Goal: Understand process/instructions

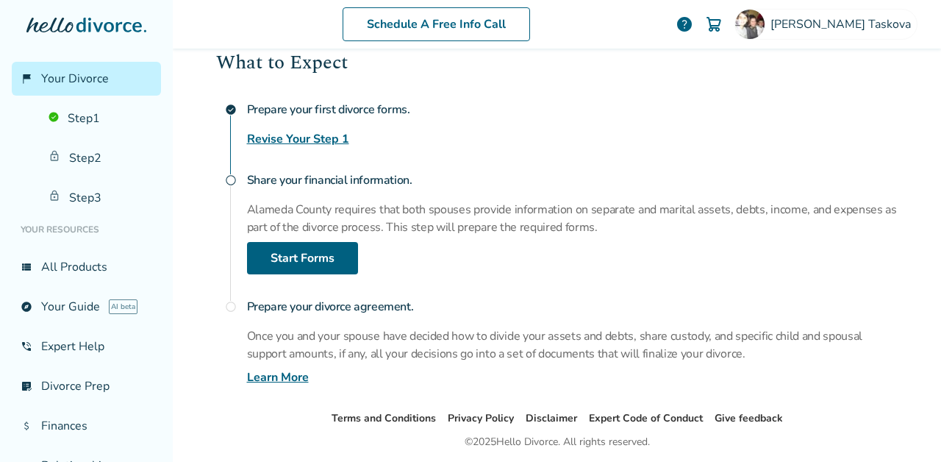
scroll to position [229, 0]
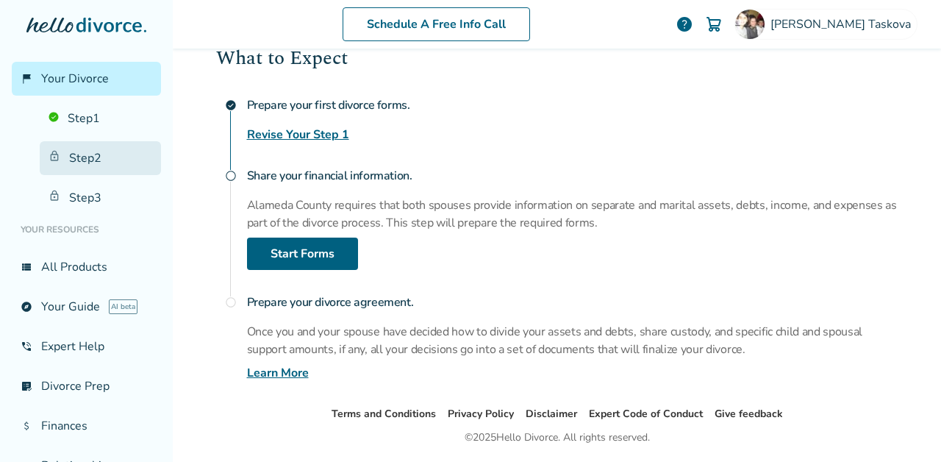
click at [115, 151] on link "Step 2" at bounding box center [100, 158] width 121 height 34
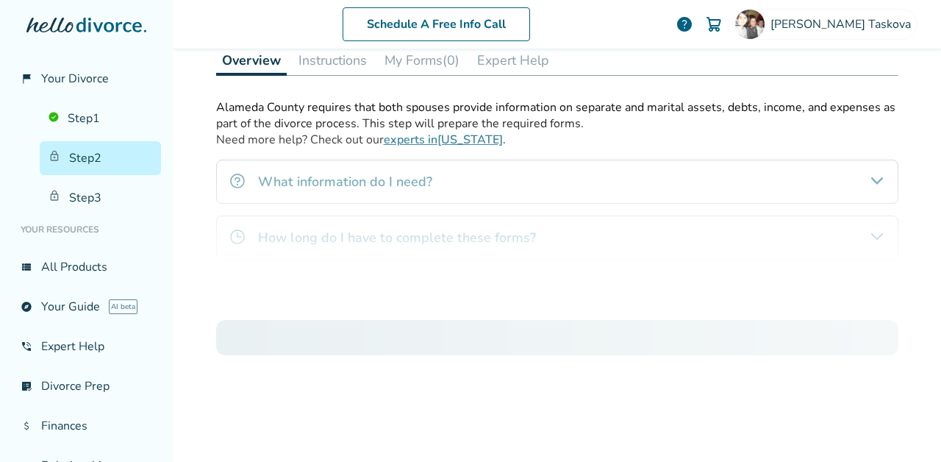
scroll to position [72, 0]
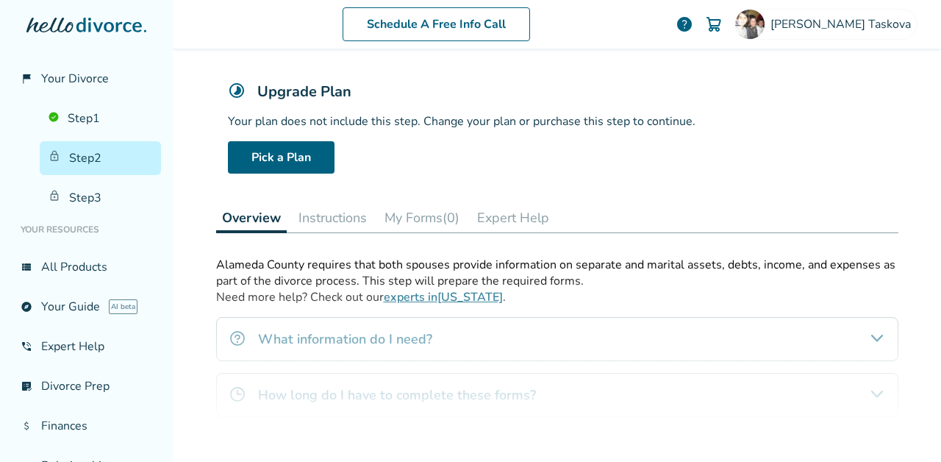
click at [315, 218] on button "Instructions" at bounding box center [333, 217] width 80 height 29
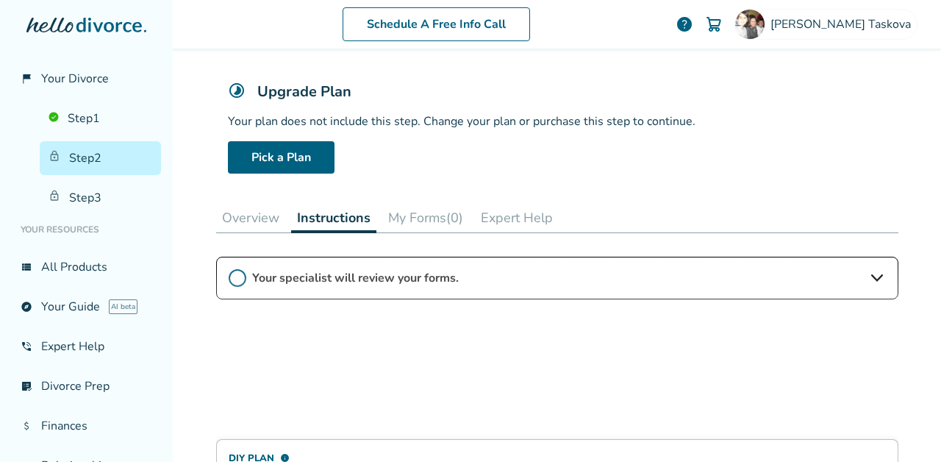
click at [327, 282] on div "DIY Plan info Customized divorce forms + instructions $400 + court filing fees …" at bounding box center [557, 422] width 682 height 331
click at [877, 271] on div "DIY Plan info Customized divorce forms + instructions $400 + court filing fees …" at bounding box center [557, 422] width 682 height 331
click at [878, 276] on div "DIY Plan info Customized divorce forms + instructions $400 + court filing fees …" at bounding box center [557, 422] width 682 height 331
click at [868, 276] on div "DIY Plan info Customized divorce forms + instructions $400 + court filing fees …" at bounding box center [557, 422] width 682 height 331
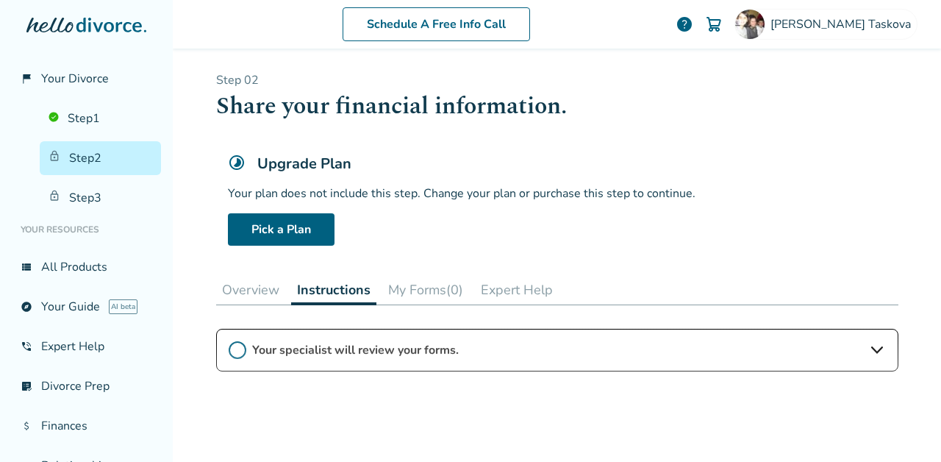
click at [100, 158] on link "Step 2" at bounding box center [100, 158] width 121 height 34
click at [124, 121] on link "Step 1" at bounding box center [100, 118] width 121 height 34
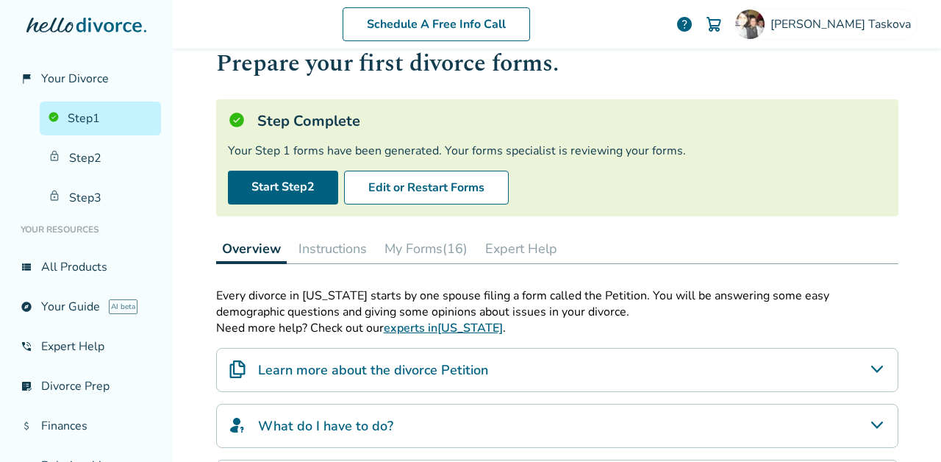
scroll to position [47, 0]
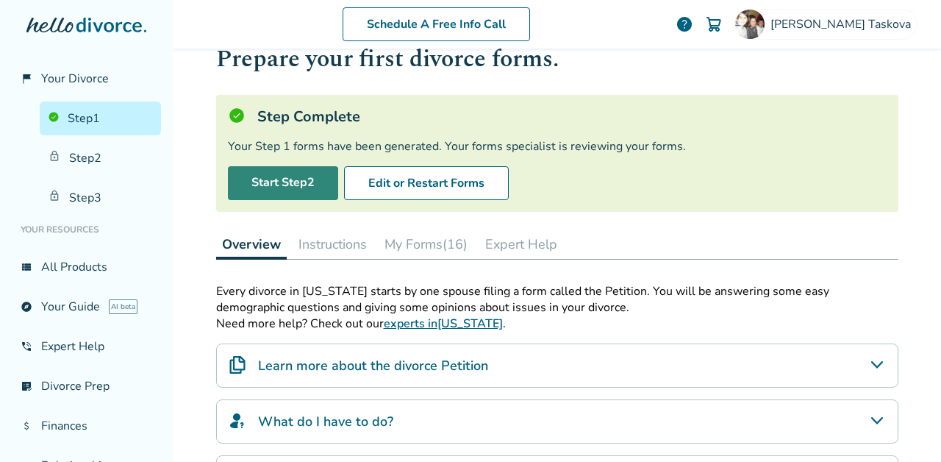
click at [238, 180] on link "Start Step 2" at bounding box center [283, 183] width 110 height 34
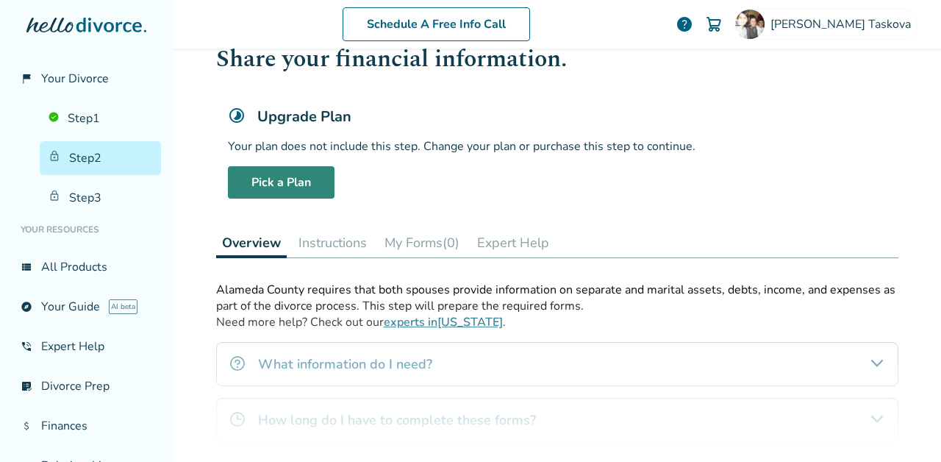
click at [238, 180] on link "Pick a Plan" at bounding box center [281, 182] width 107 height 32
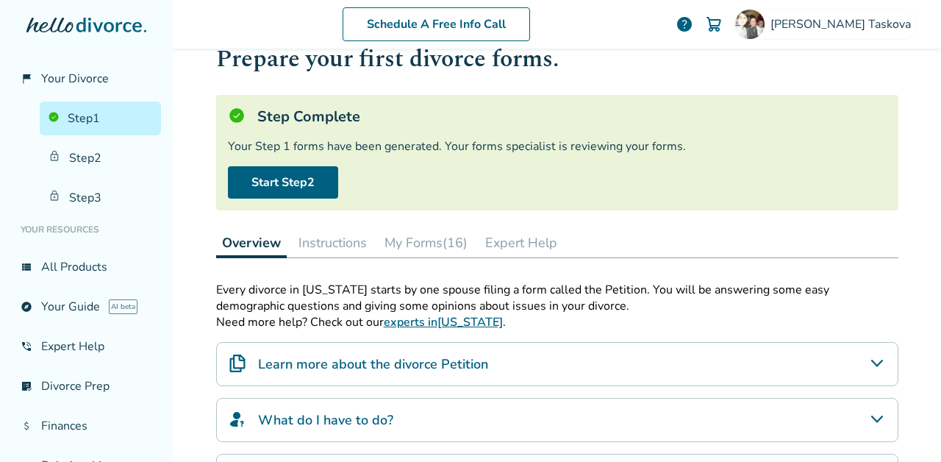
scroll to position [72, 0]
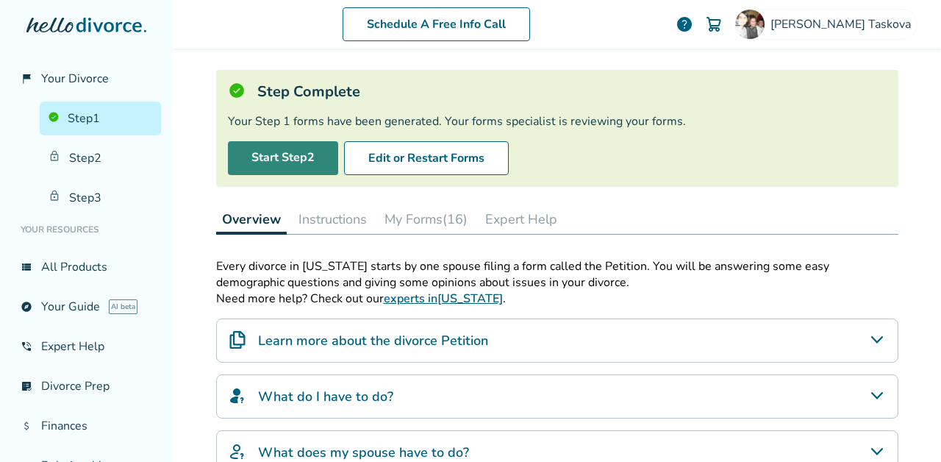
click at [261, 164] on link "Start Step 2" at bounding box center [283, 158] width 110 height 34
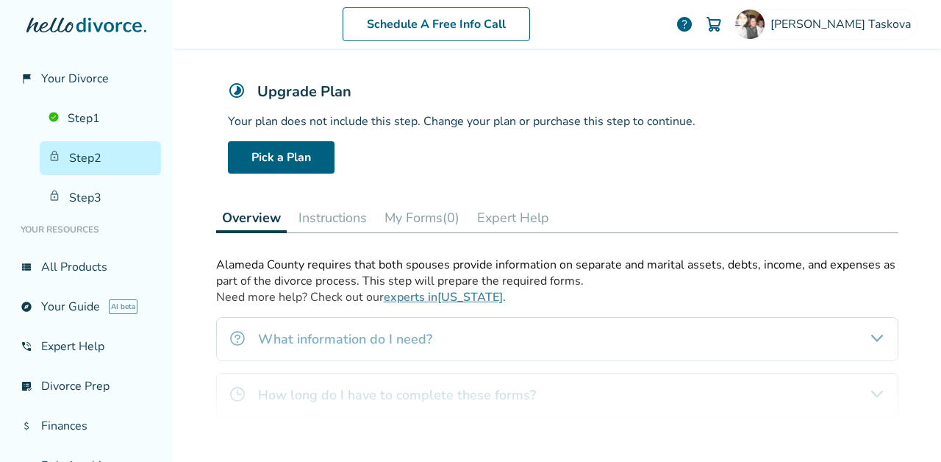
click at [345, 218] on button "Instructions" at bounding box center [333, 217] width 80 height 29
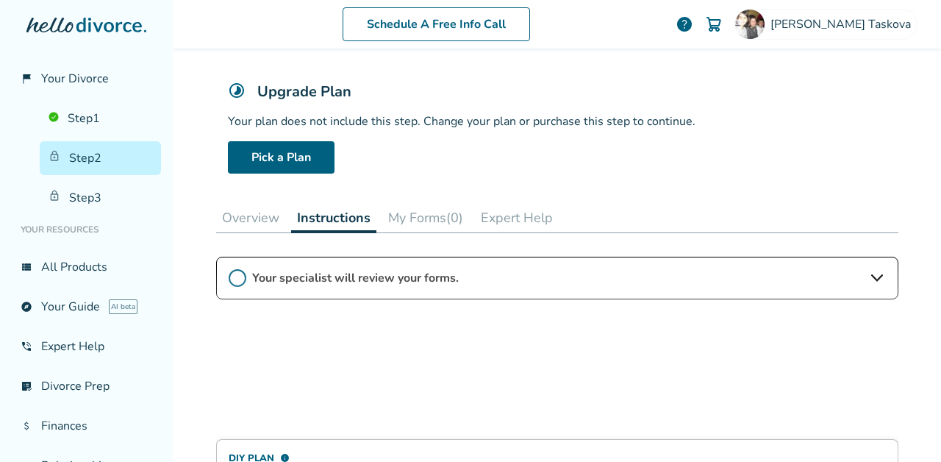
click at [237, 281] on div "DIY Plan info Customized divorce forms + instructions $400 + court filing fees …" at bounding box center [557, 422] width 682 height 331
click at [352, 272] on div "DIY Plan info Customized divorce forms + instructions $400 + court filing fees …" at bounding box center [557, 422] width 682 height 331
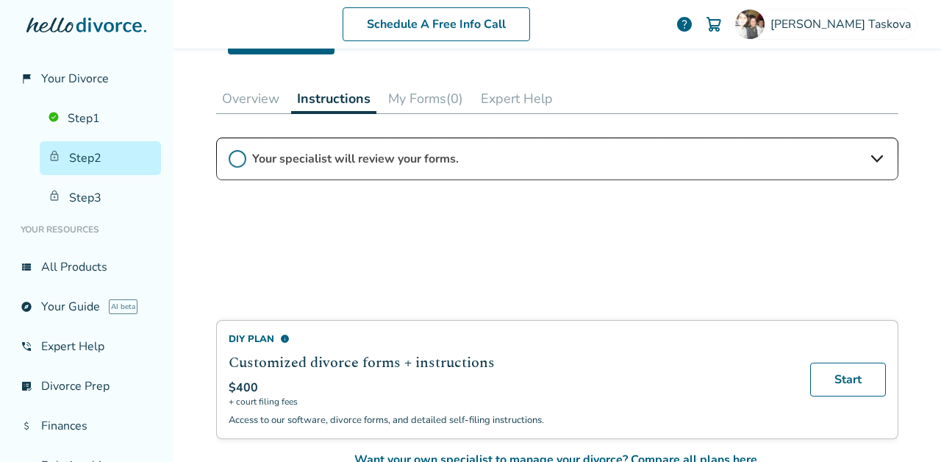
scroll to position [190, 0]
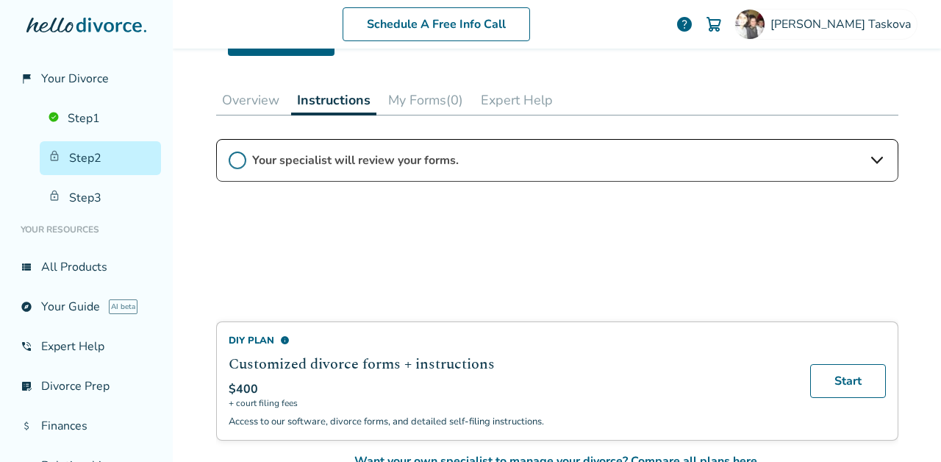
click at [415, 90] on button "My Forms (0)" at bounding box center [425, 99] width 87 height 29
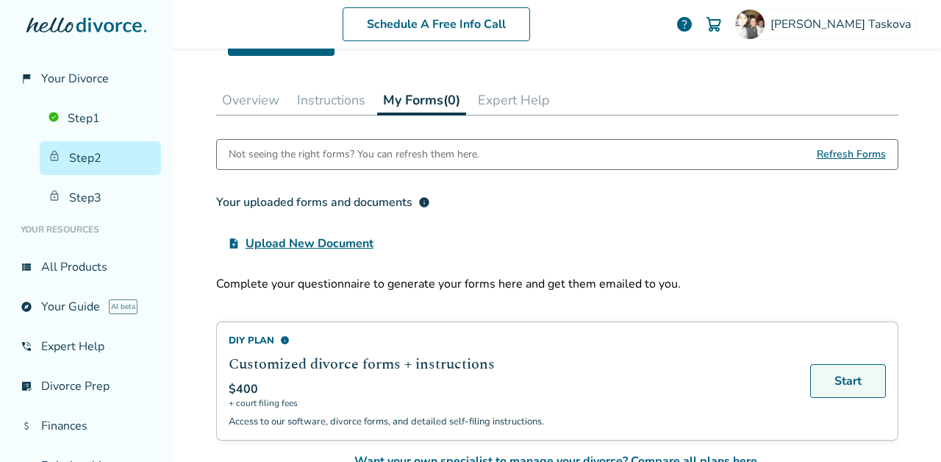
click at [827, 371] on link "Start" at bounding box center [848, 381] width 76 height 34
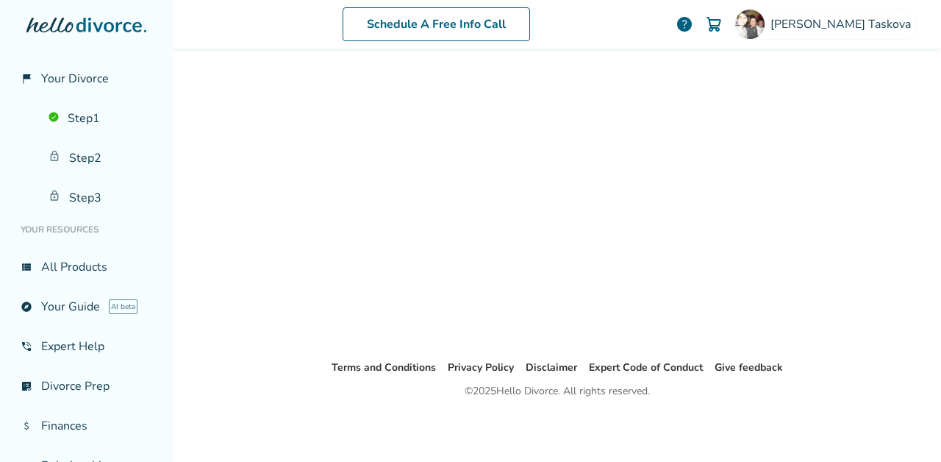
scroll to position [72, 0]
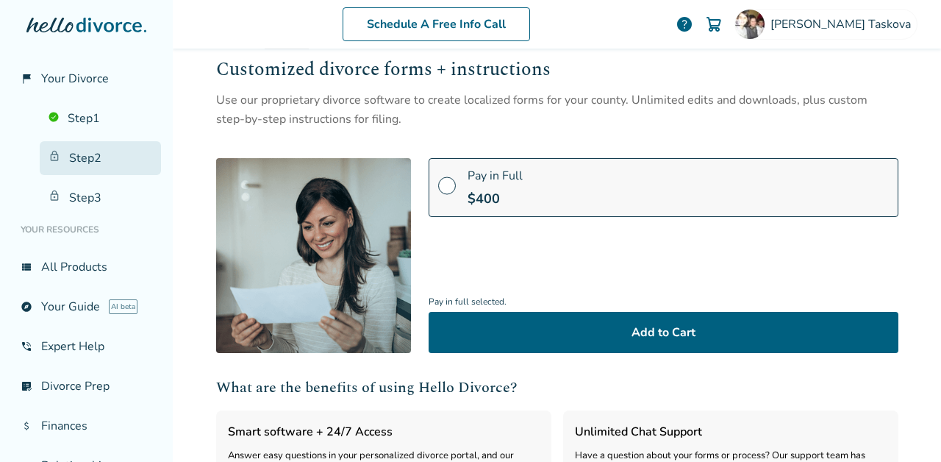
click at [81, 167] on link "Step 2" at bounding box center [100, 158] width 121 height 34
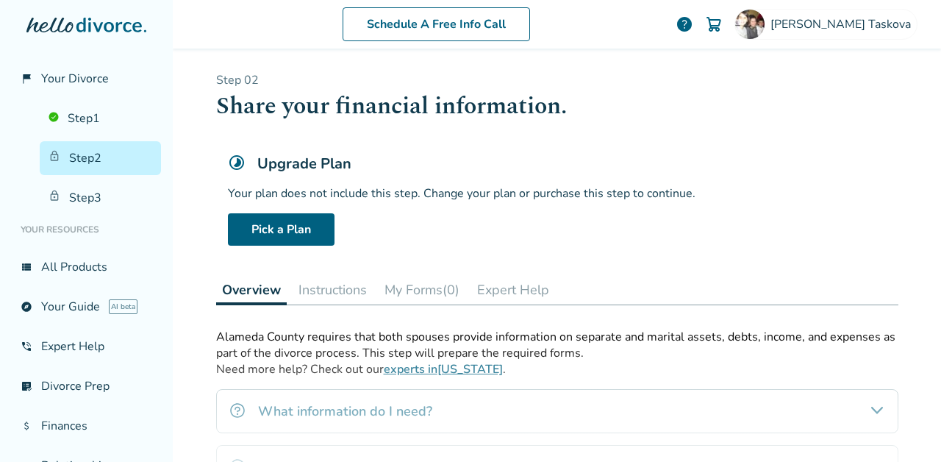
click at [401, 168] on div "Upgrade Plan" at bounding box center [557, 164] width 659 height 20
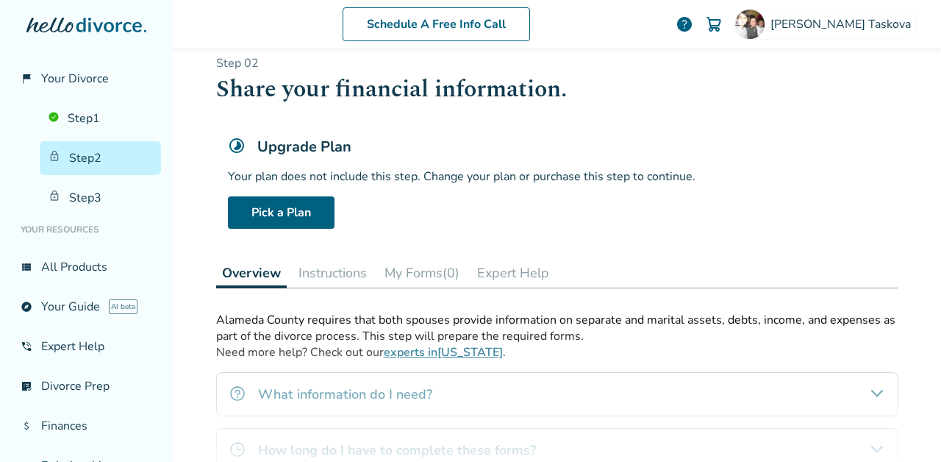
scroll to position [19, 0]
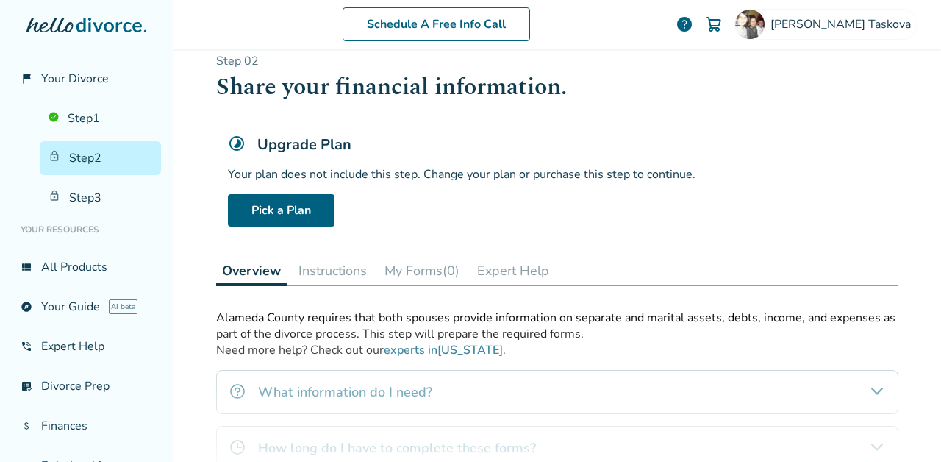
click at [423, 272] on button "My Forms (0)" at bounding box center [422, 270] width 87 height 29
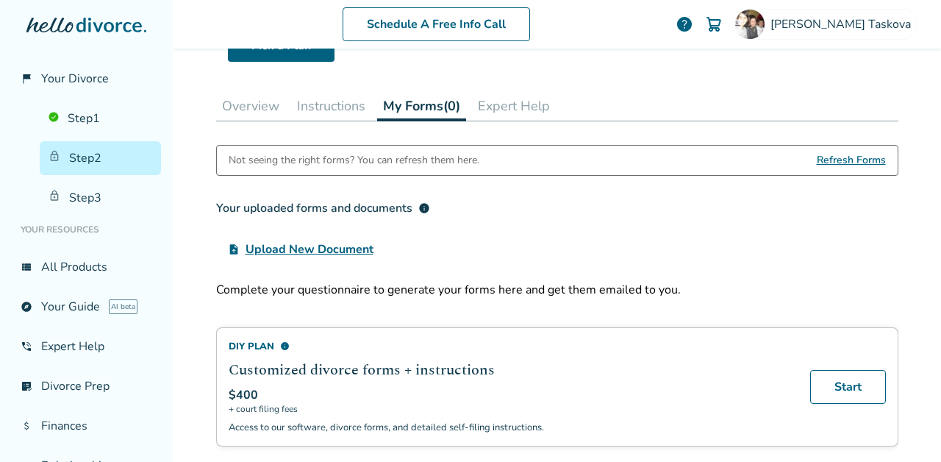
scroll to position [215, 0]
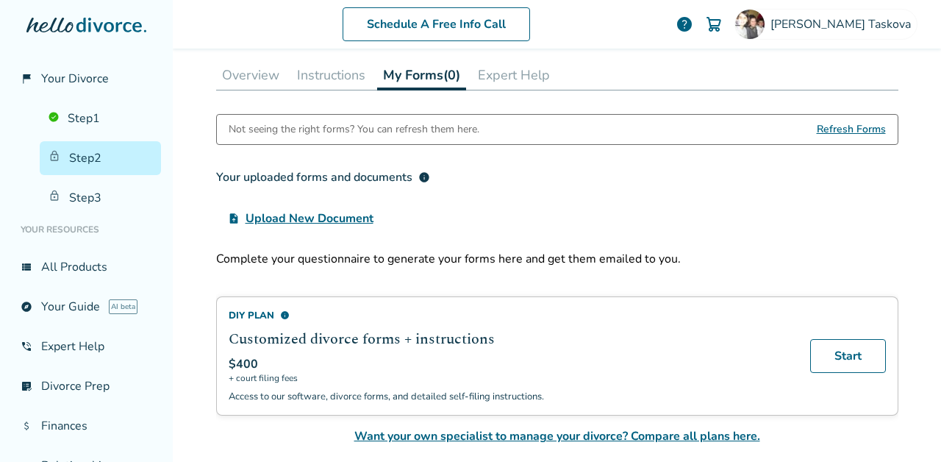
click at [350, 243] on div "Not seeing the right forms? You can refresh them here. Refresh Forms Your uploa…" at bounding box center [557, 190] width 682 height 153
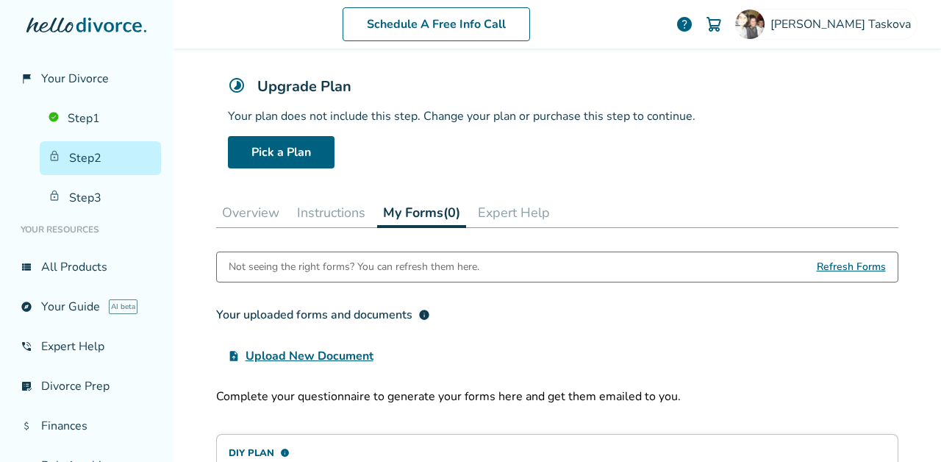
scroll to position [74, 0]
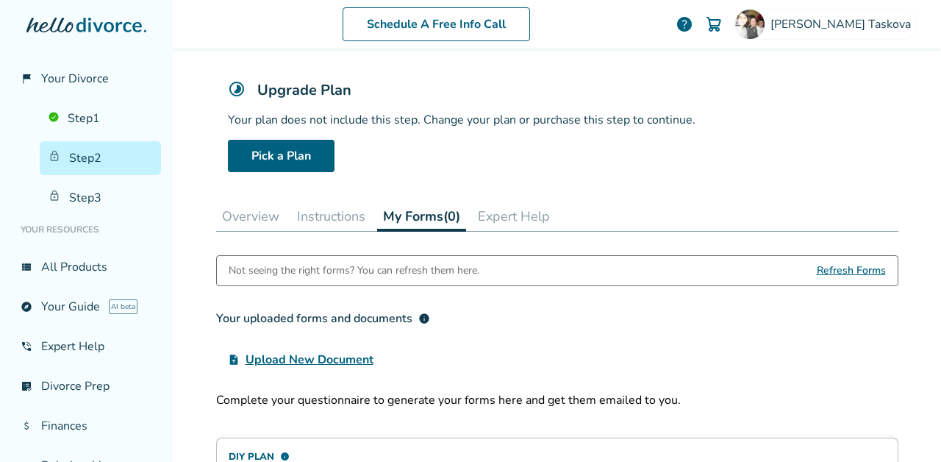
click at [519, 193] on div "Step 0 2 Share your financial information. Upgrade Plan Your plan does not incl…" at bounding box center [557, 292] width 682 height 587
click at [513, 207] on button "Expert Help" at bounding box center [514, 215] width 84 height 29
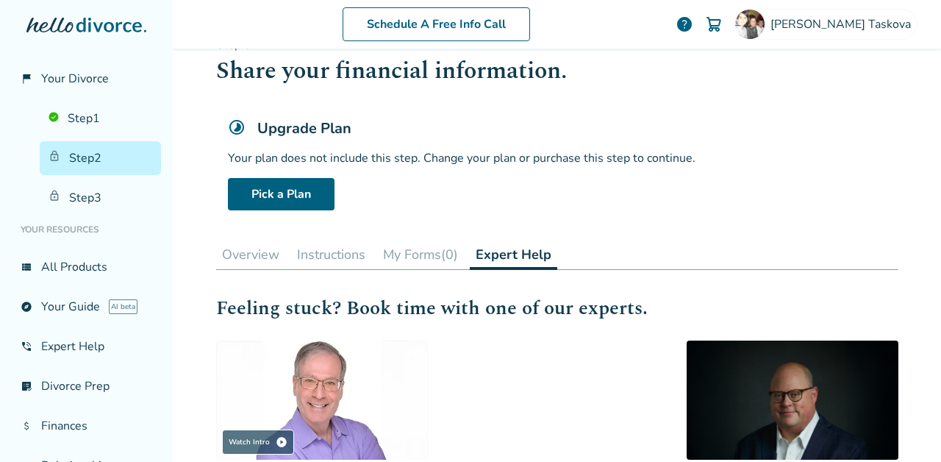
scroll to position [13, 0]
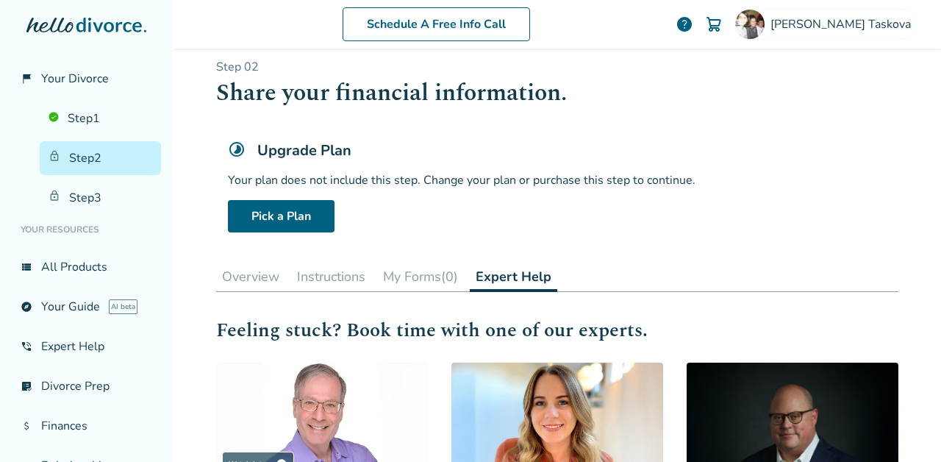
click at [356, 280] on button "Instructions" at bounding box center [331, 276] width 80 height 29
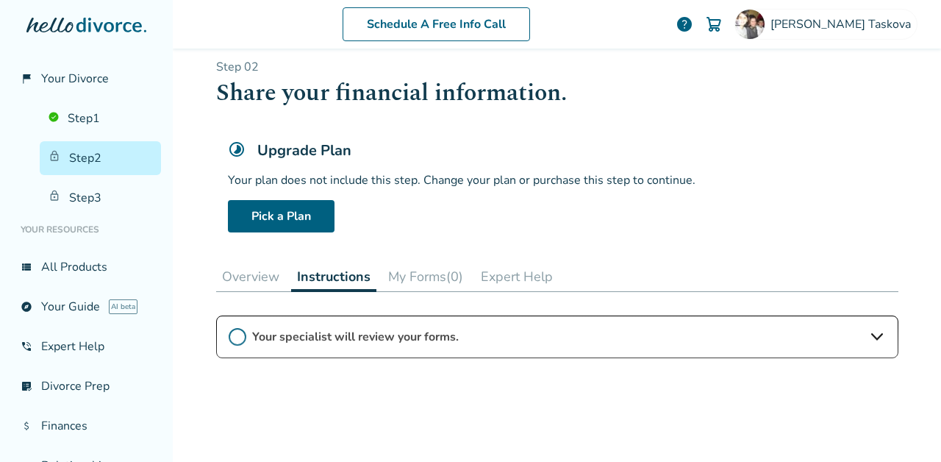
click at [237, 280] on button "Overview" at bounding box center [250, 276] width 69 height 29
